Goal: Find specific page/section: Find specific page/section

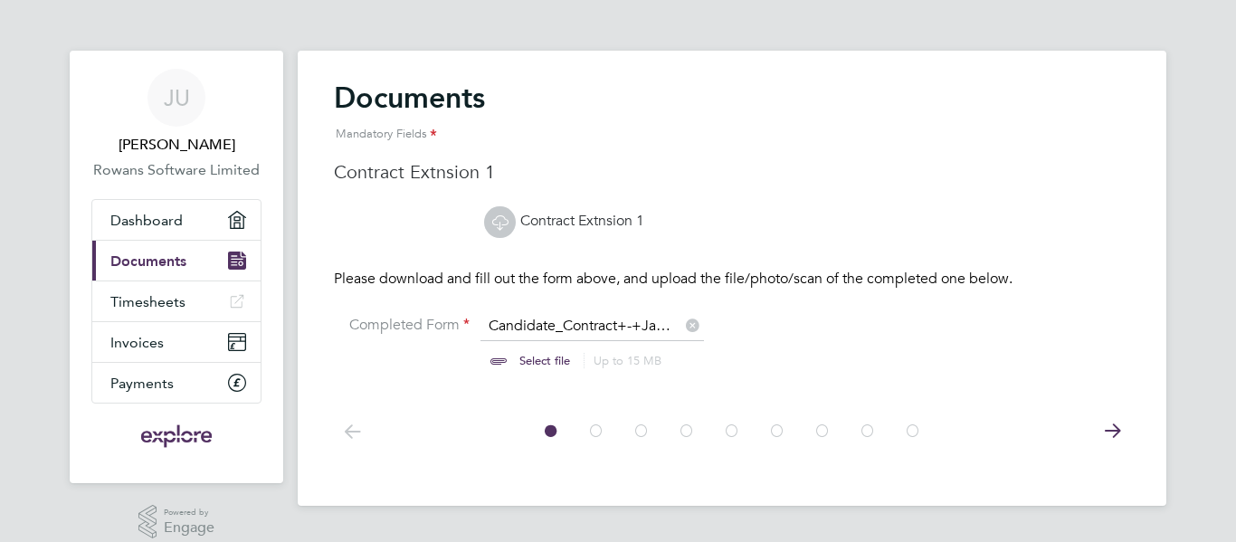
scroll to position [24, 224]
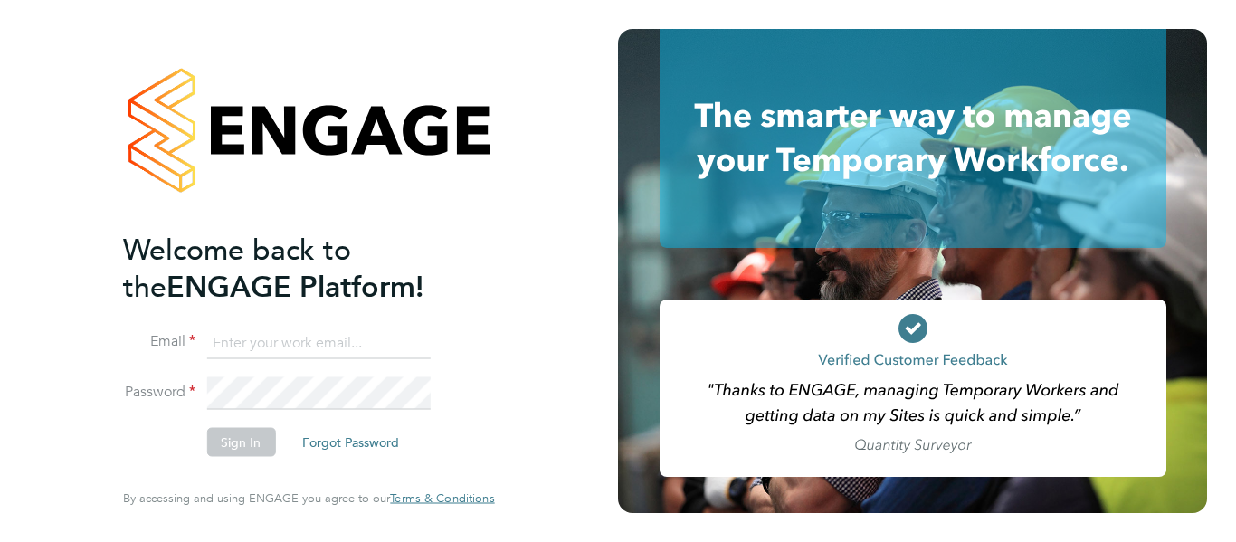
type input "jawadumar@gmail.com"
click at [235, 432] on button "Sign In" at bounding box center [240, 442] width 69 height 29
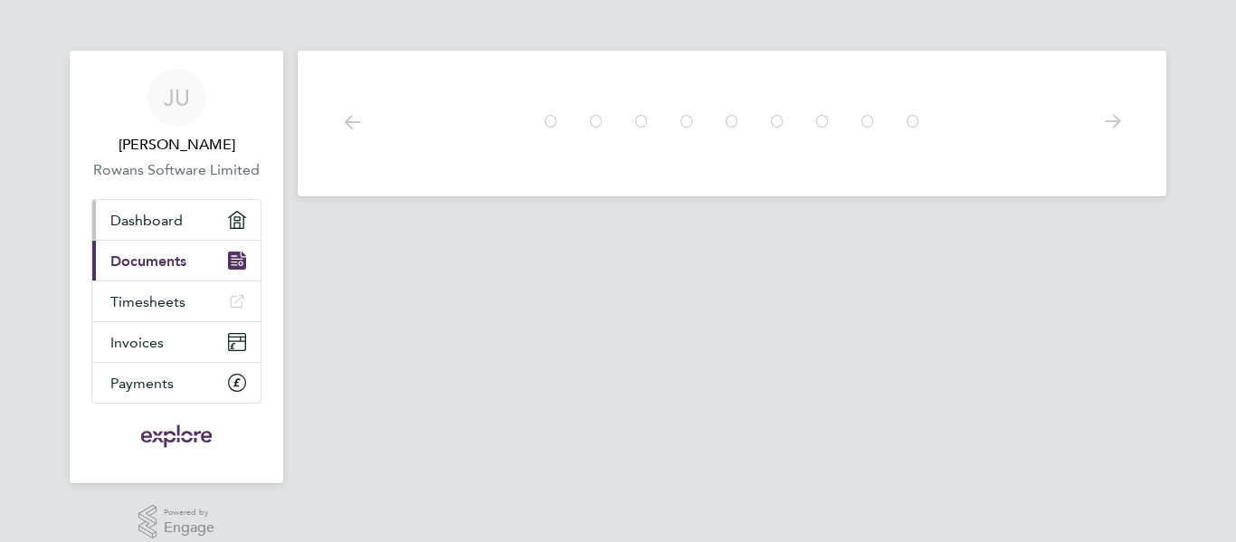
click at [190, 231] on link "Dashboard" at bounding box center [176, 220] width 168 height 40
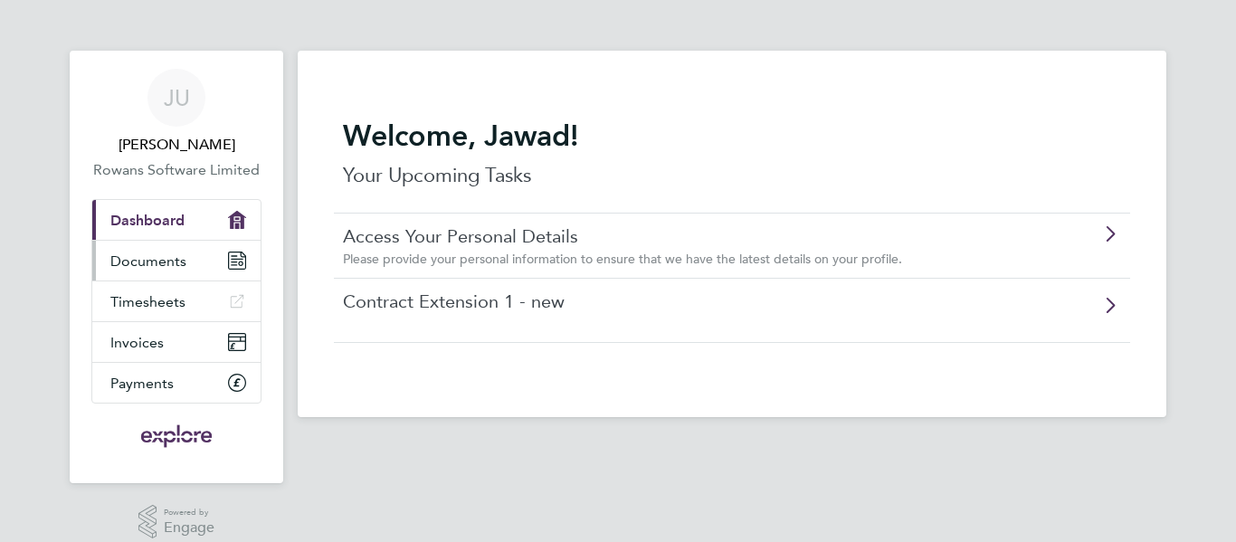
click at [184, 263] on span "Documents" at bounding box center [148, 260] width 76 height 17
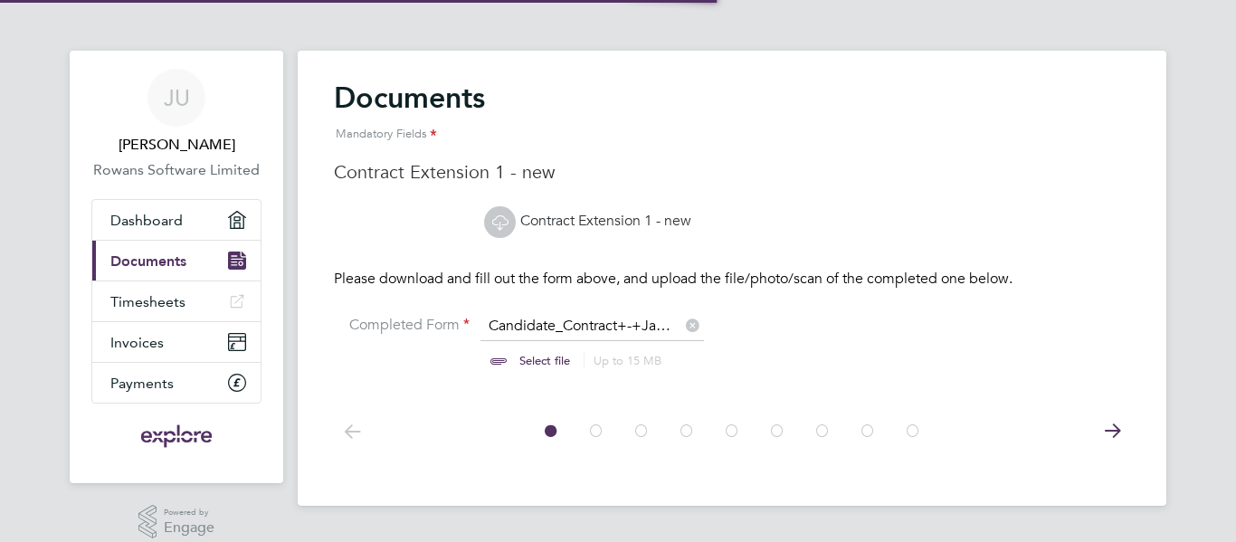
scroll to position [24, 224]
click at [659, 222] on link "Contract Extension 1 - new" at bounding box center [587, 221] width 207 height 18
